Goal: Transaction & Acquisition: Purchase product/service

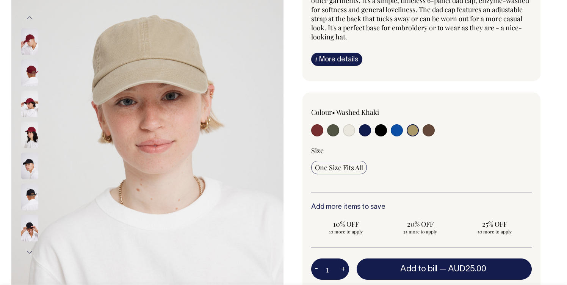
scroll to position [125, 0]
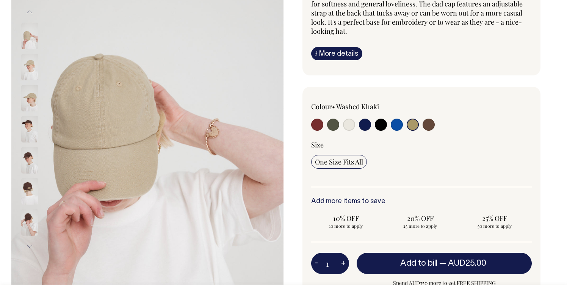
click at [350, 126] on input "radio" at bounding box center [349, 125] width 12 height 12
radio input "true"
select select "Natural"
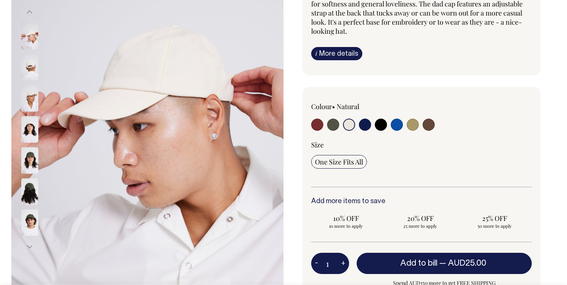
click at [414, 125] on input "radio" at bounding box center [413, 125] width 12 height 12
radio input "true"
select select "Washed Khaki"
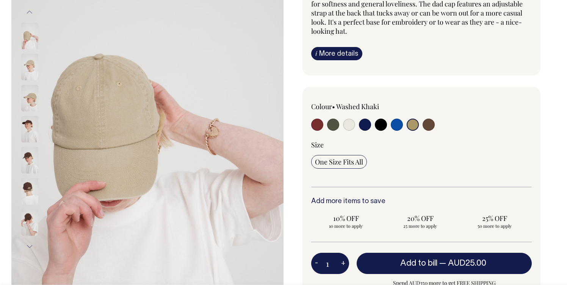
click at [29, 97] on img at bounding box center [29, 98] width 17 height 27
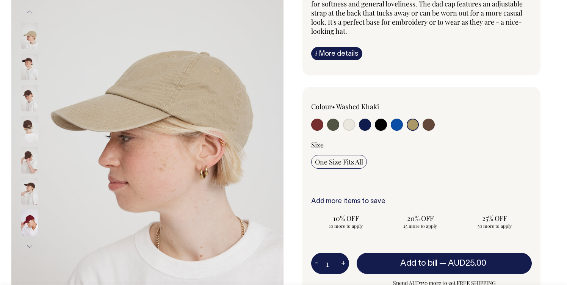
click at [30, 132] on img at bounding box center [29, 129] width 17 height 27
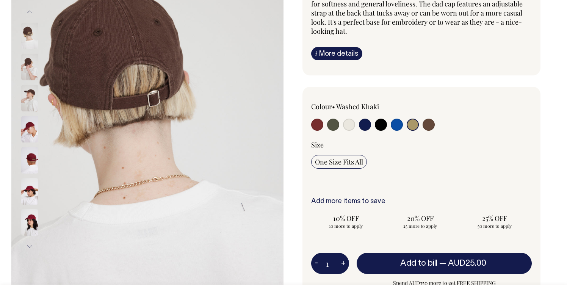
click at [427, 123] on input "radio" at bounding box center [429, 125] width 12 height 12
radio input "true"
select select "Espresso"
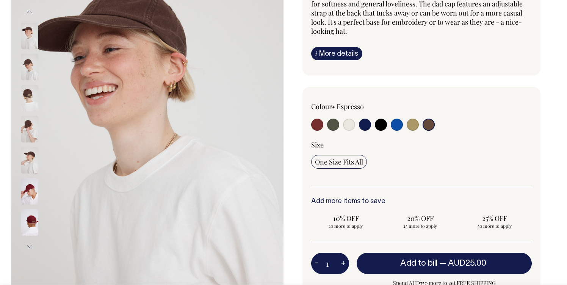
click at [28, 123] on img at bounding box center [29, 129] width 17 height 27
